Goal: Check status: Check status

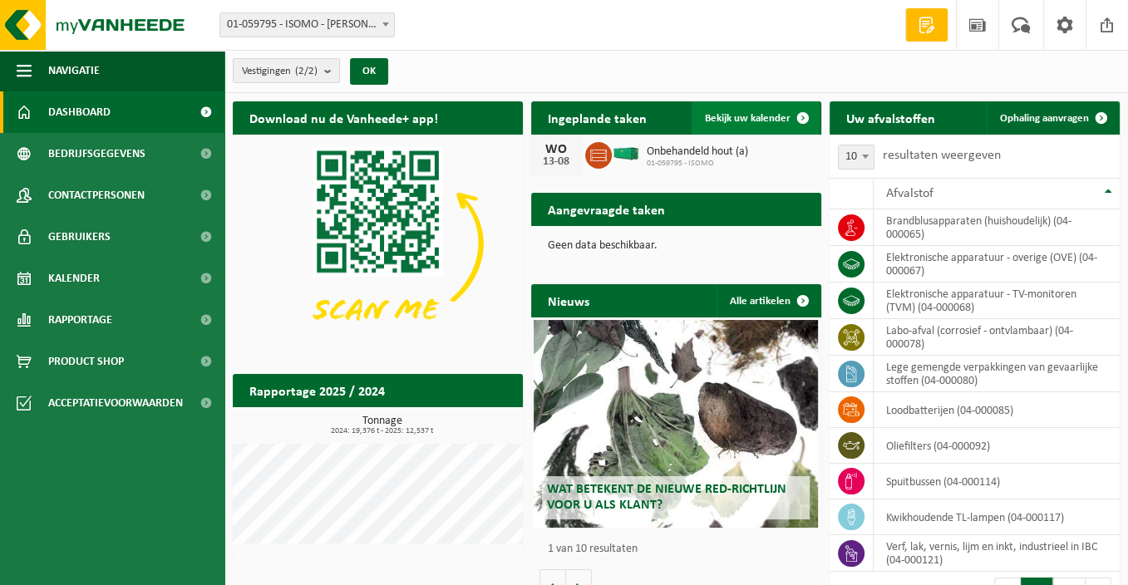
click at [739, 113] on span "Bekijk uw kalender" at bounding box center [748, 118] width 86 height 11
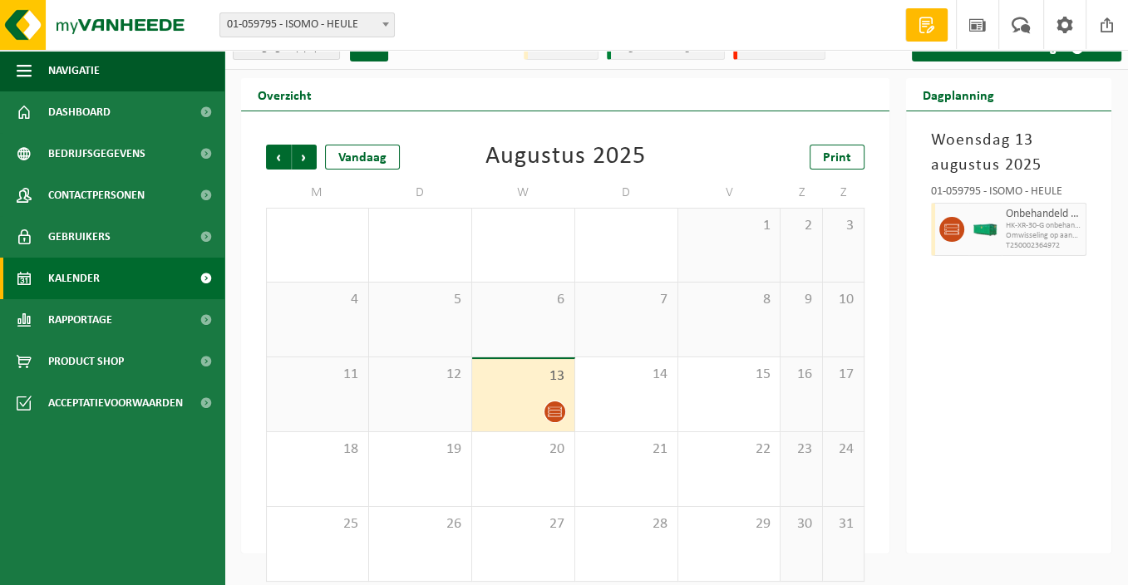
scroll to position [36, 0]
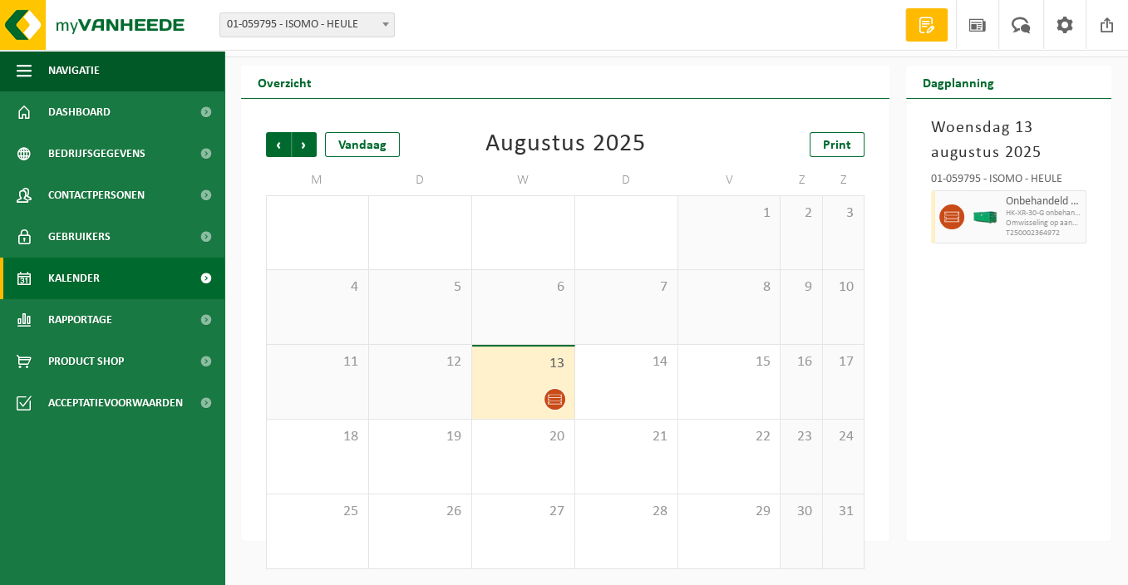
click at [1007, 216] on span "HK-XR-30-G onbehandeld hout (A)" at bounding box center [1044, 214] width 76 height 10
click at [644, 382] on div "14" at bounding box center [626, 382] width 102 height 74
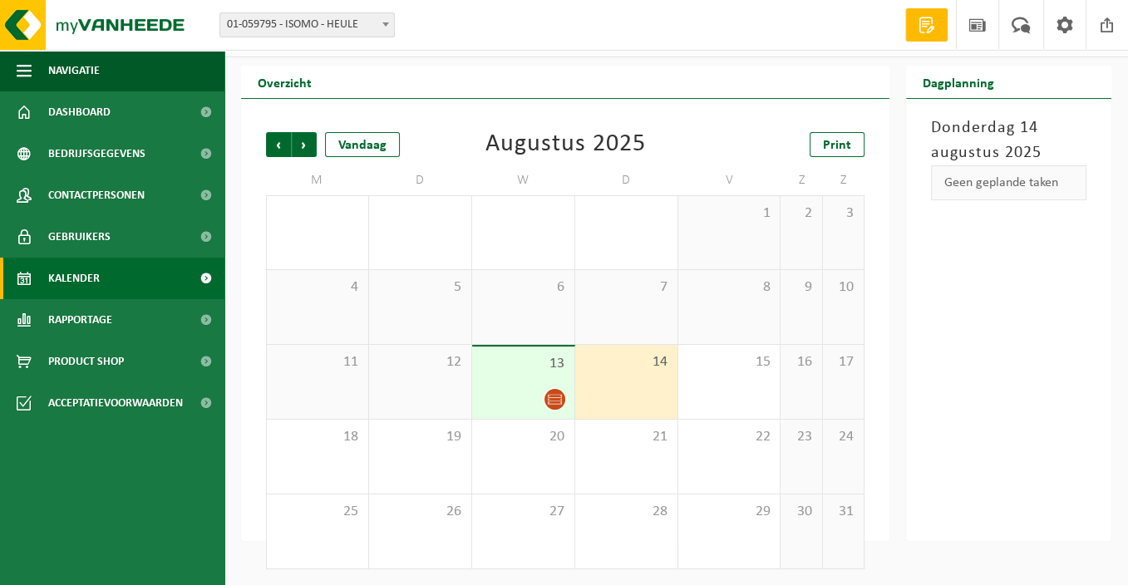
click at [536, 392] on div at bounding box center [524, 399] width 86 height 22
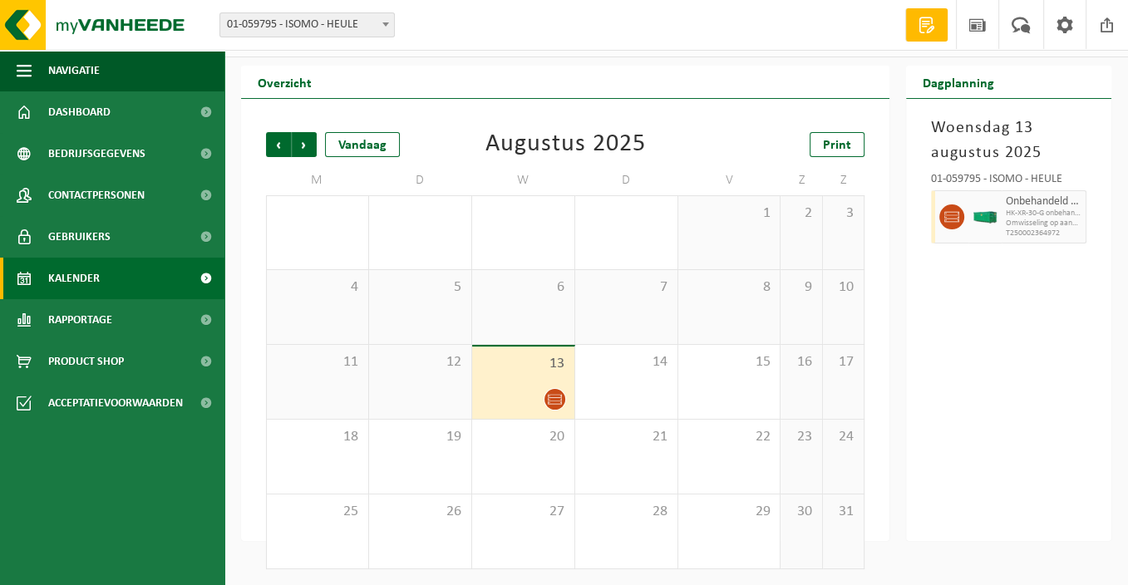
click at [411, 390] on div "12" at bounding box center [420, 382] width 102 height 74
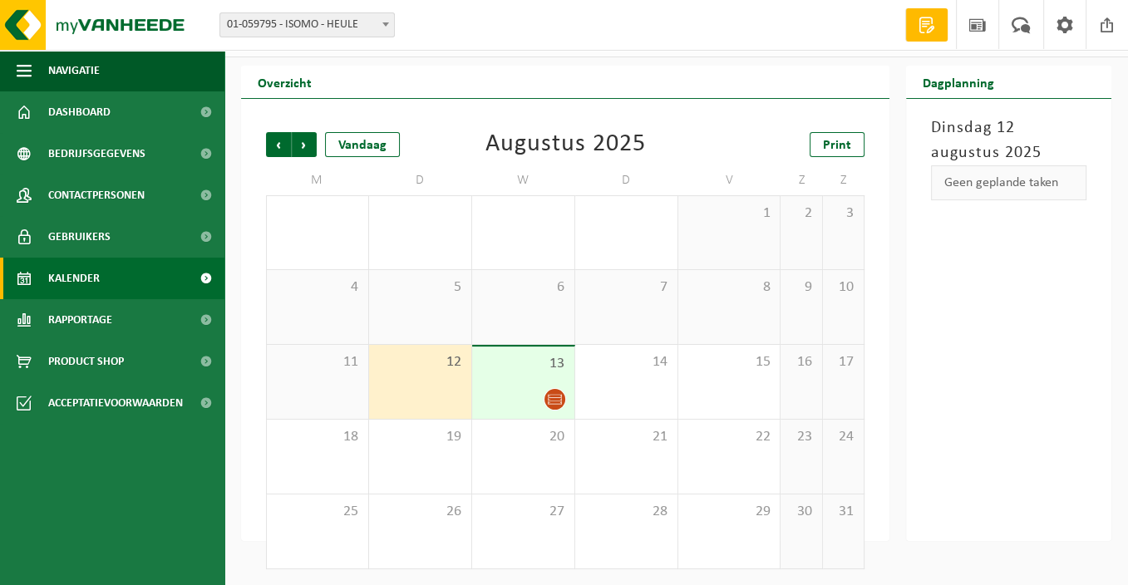
click at [531, 388] on div at bounding box center [524, 399] width 86 height 22
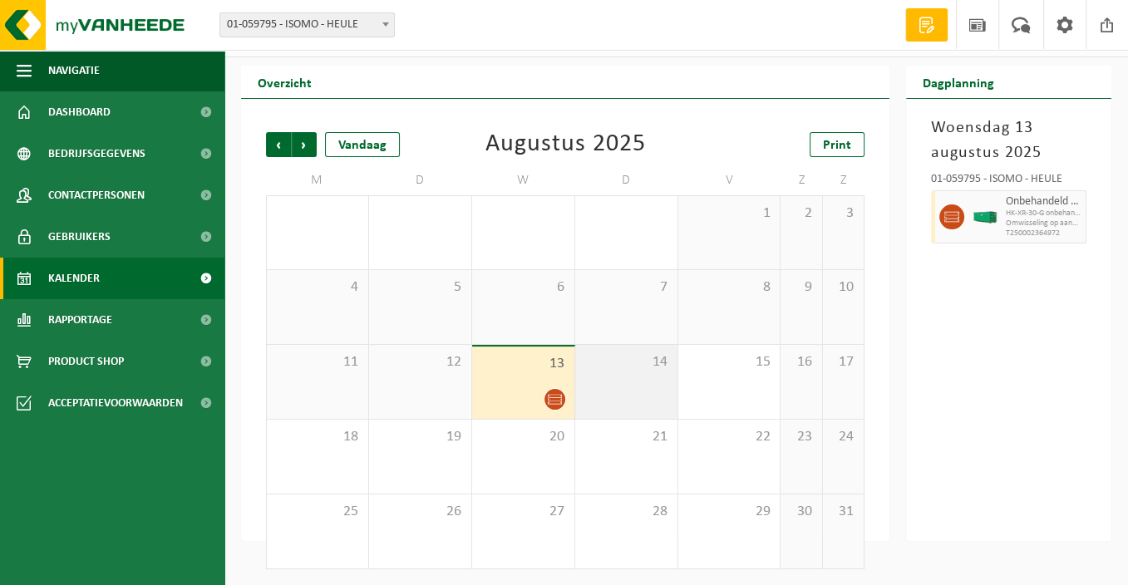
click at [626, 373] on div "14" at bounding box center [626, 382] width 102 height 74
